Goal: Information Seeking & Learning: Learn about a topic

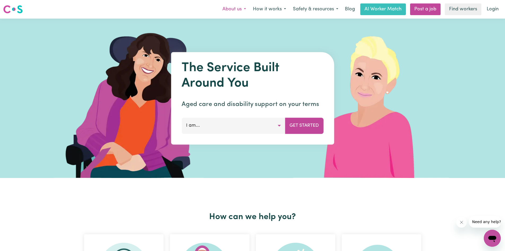
click at [237, 10] on button "About us" at bounding box center [234, 9] width 30 height 11
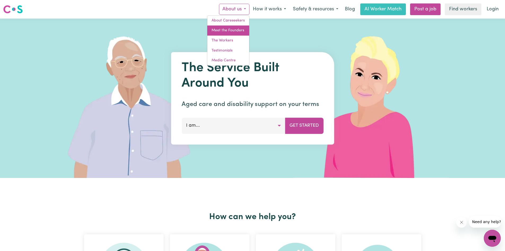
click at [231, 31] on link "Meet the Founders" at bounding box center [228, 30] width 42 height 10
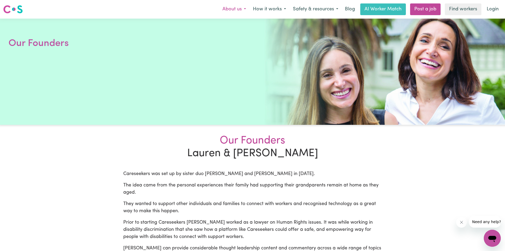
click at [233, 10] on button "About us" at bounding box center [234, 9] width 30 height 11
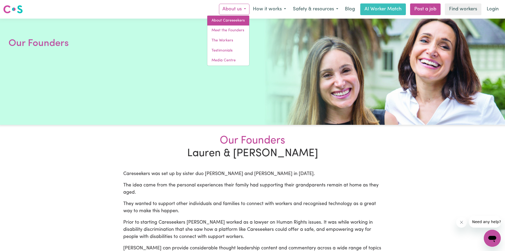
click at [233, 24] on link "About Careseekers" at bounding box center [228, 21] width 42 height 10
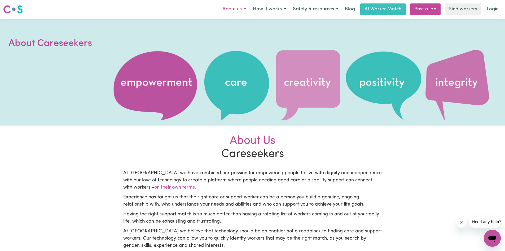
click at [239, 9] on button "About us" at bounding box center [234, 9] width 30 height 11
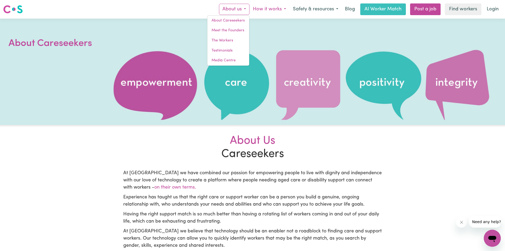
click at [275, 9] on button "How it works" at bounding box center [269, 9] width 40 height 11
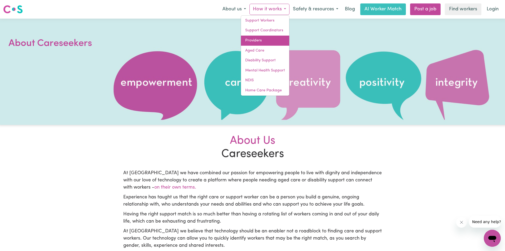
click at [257, 38] on link "Providers" at bounding box center [265, 41] width 48 height 10
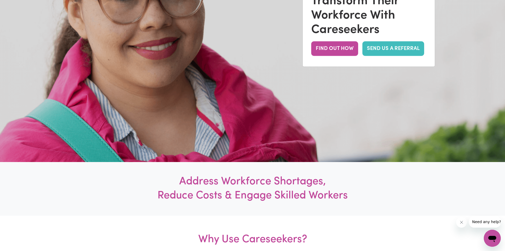
scroll to position [80, 0]
